Goal: Find specific page/section: Find specific page/section

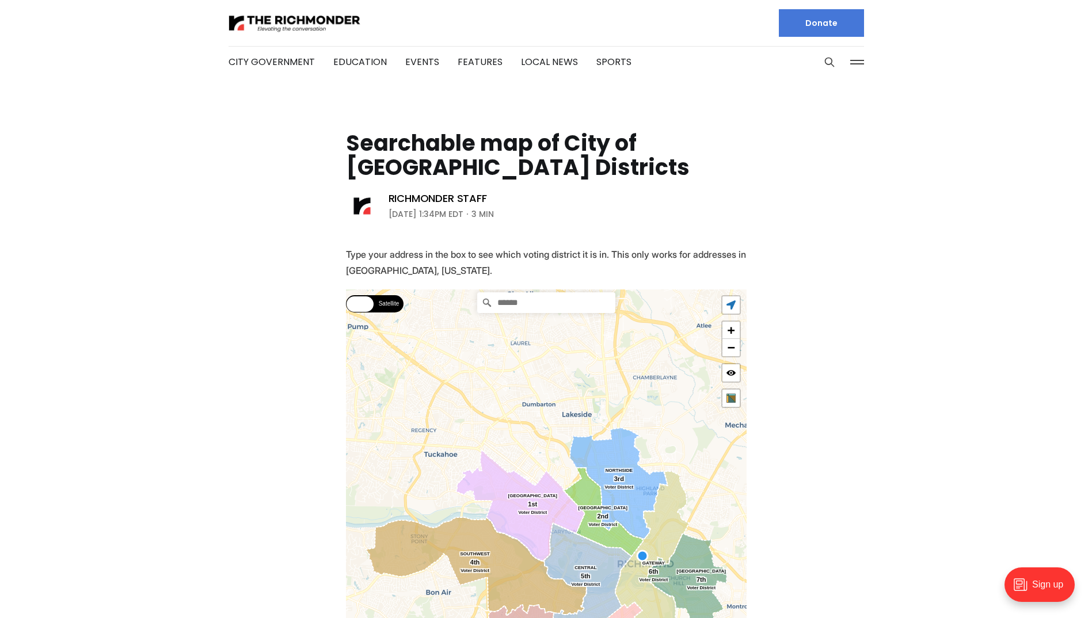
click at [524, 305] on input "Search" at bounding box center [546, 302] width 138 height 21
type input "**********"
